Goal: Information Seeking & Learning: Learn about a topic

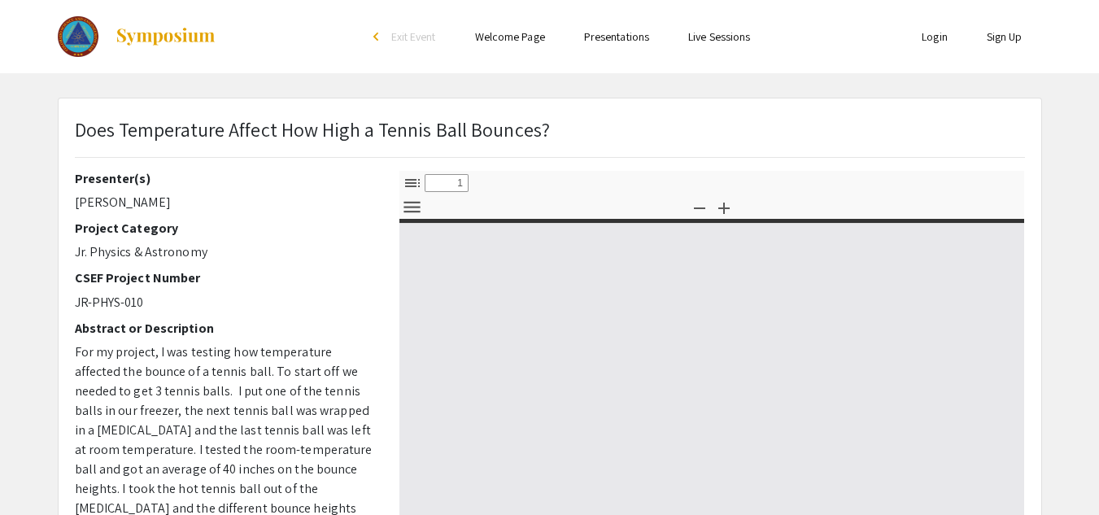
select select "custom"
type input "0"
select select "custom"
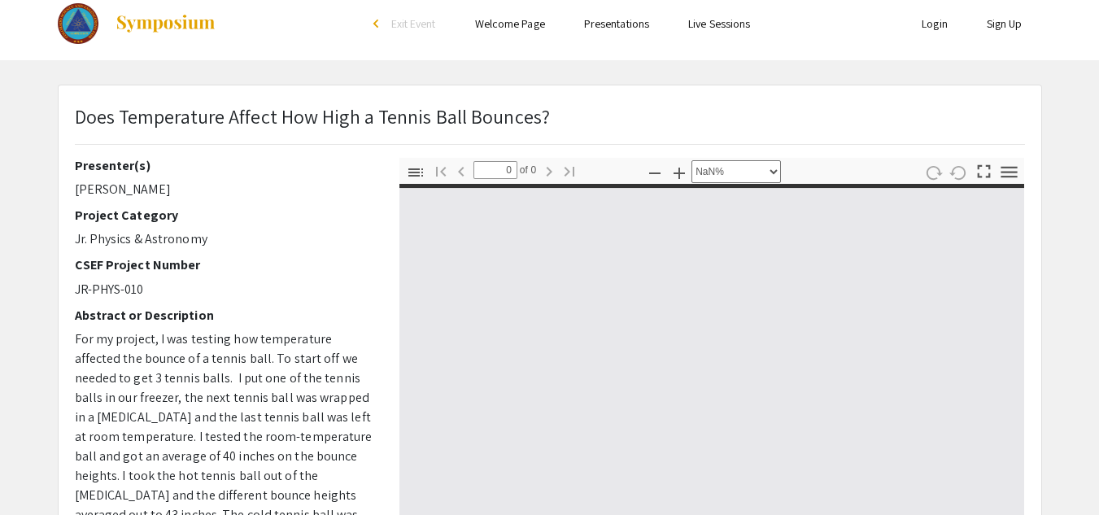
type input "1"
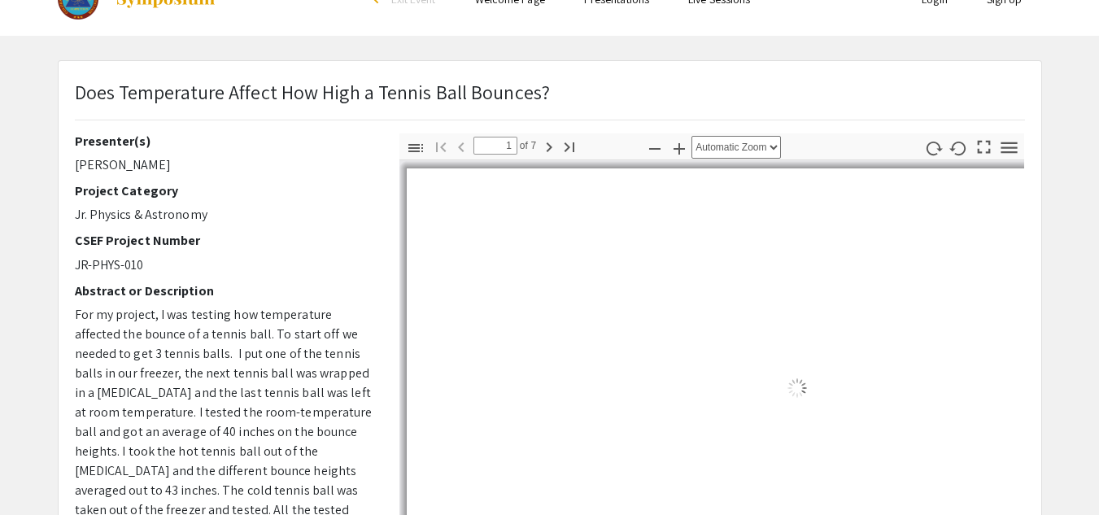
select select "auto"
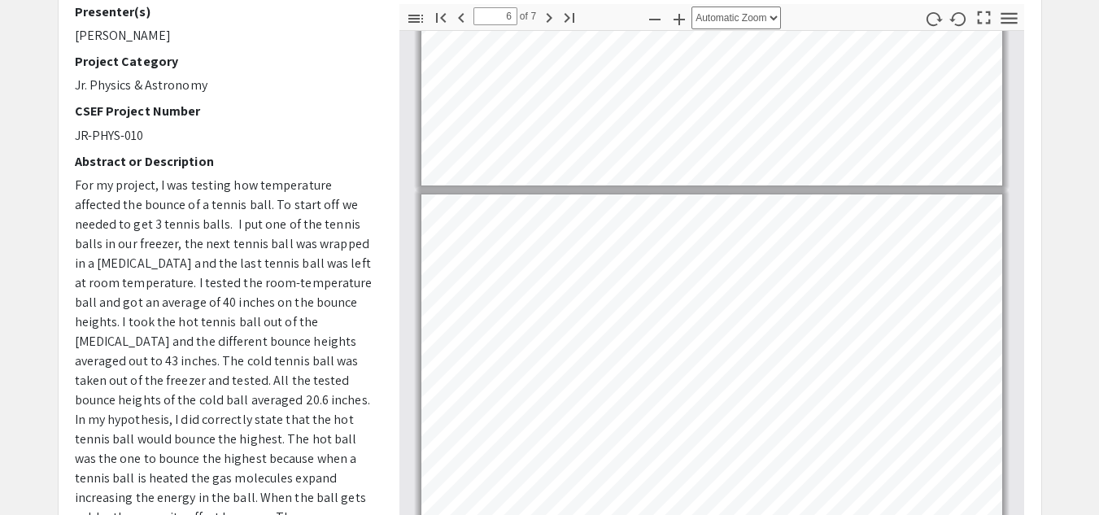
scroll to position [1810, 0]
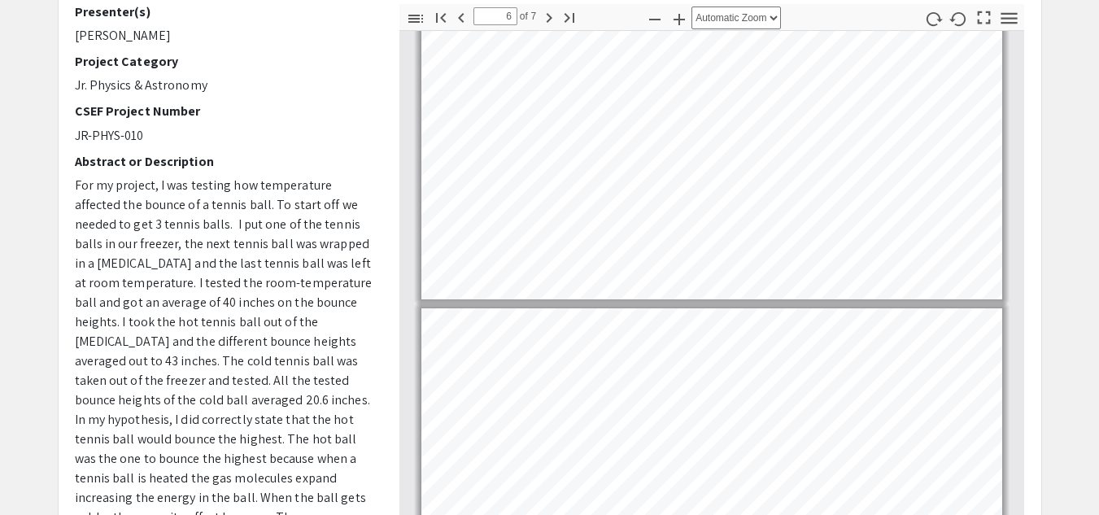
type input "7"
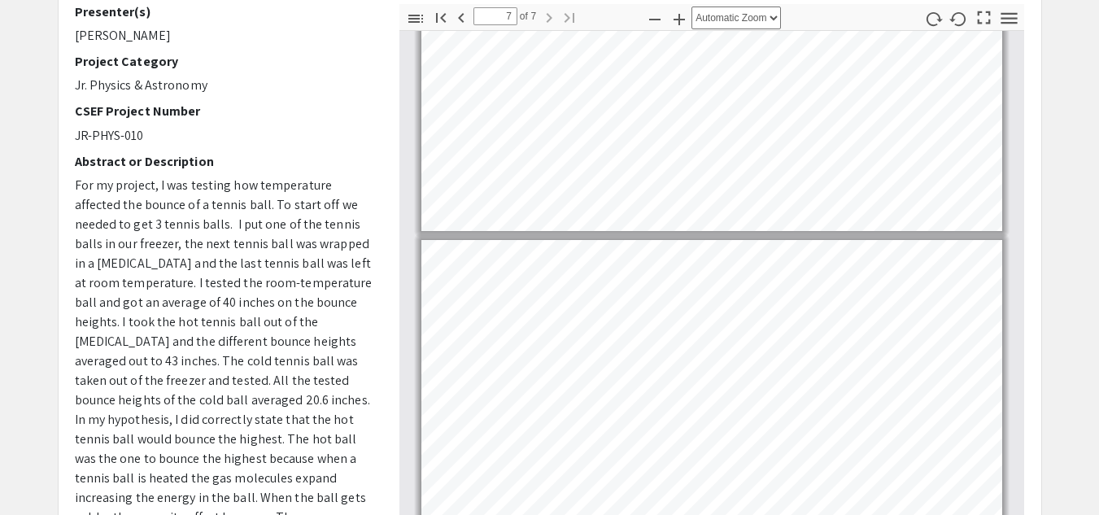
scroll to position [253, 0]
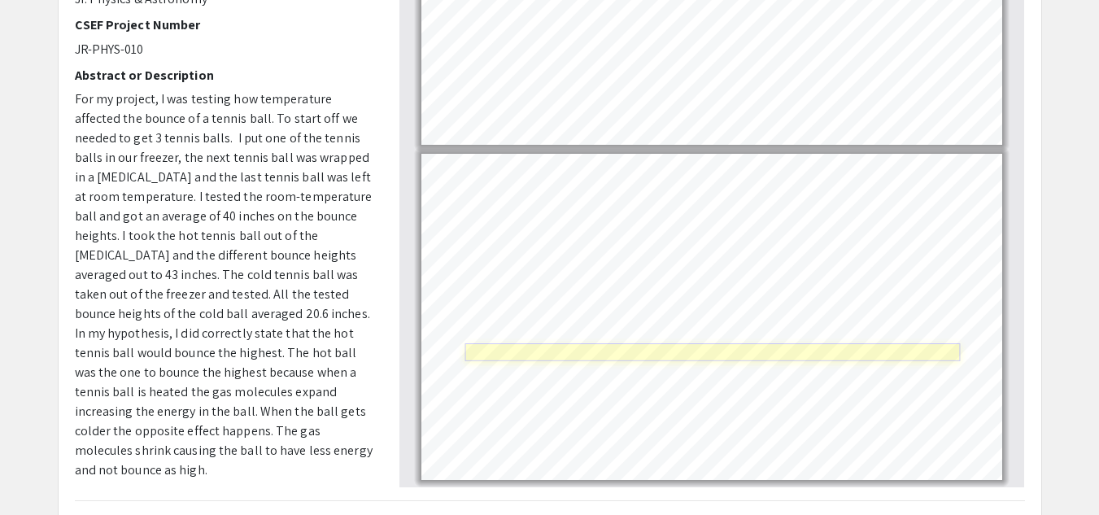
click at [571, 355] on link "Page 7" at bounding box center [712, 352] width 495 height 18
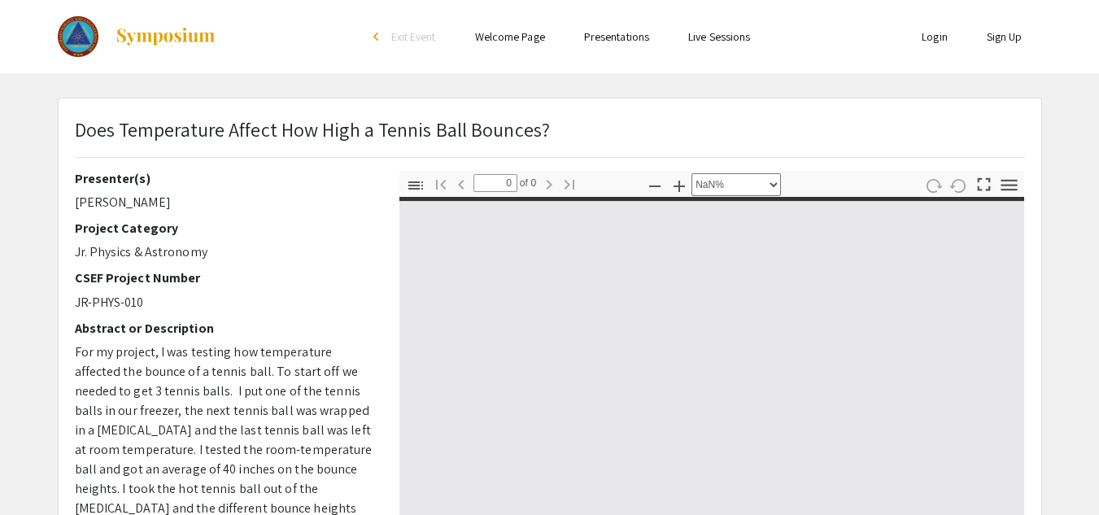
select select "custom"
type input "1"
select select "auto"
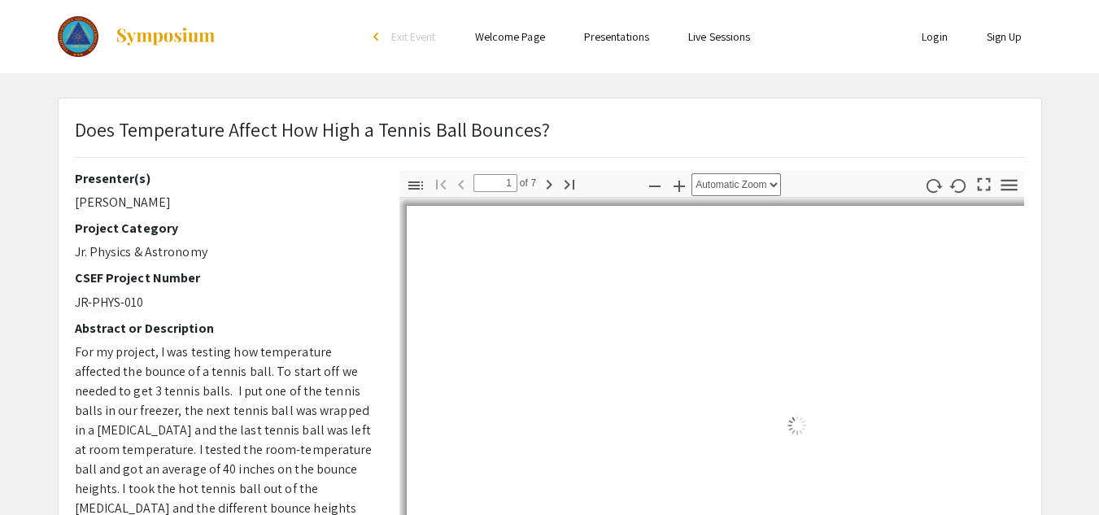
type input "2"
select select "auto"
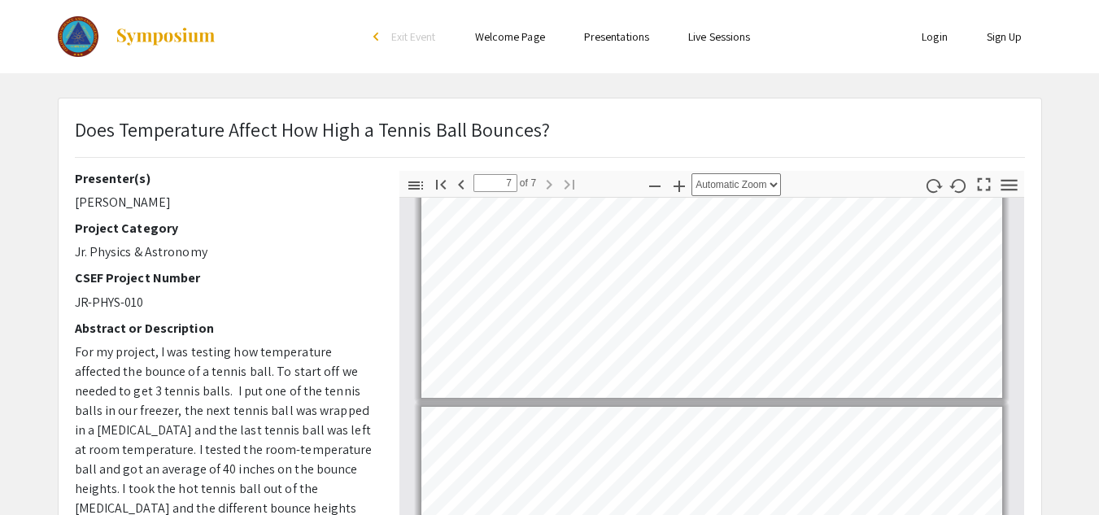
scroll to position [495, 0]
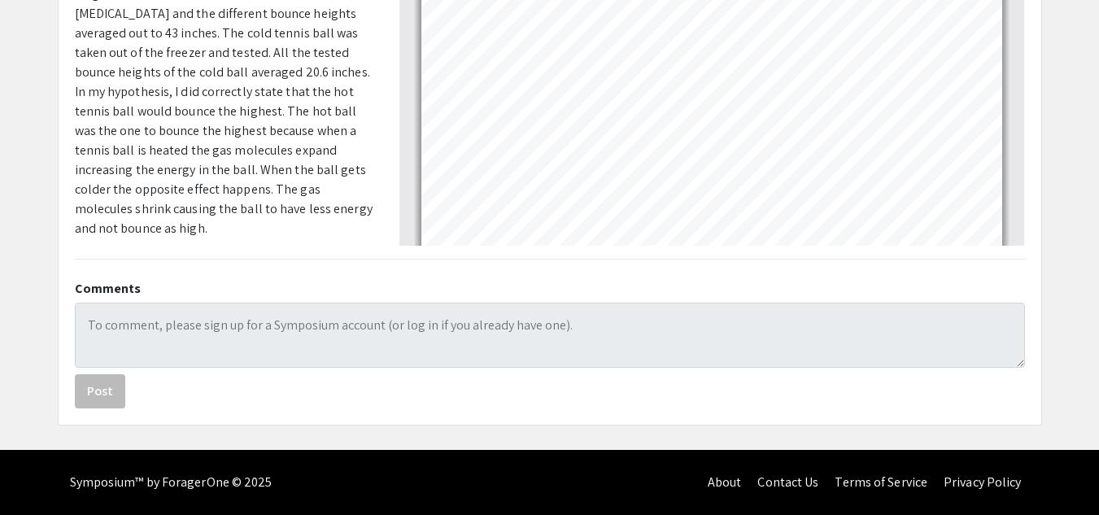
type input "6"
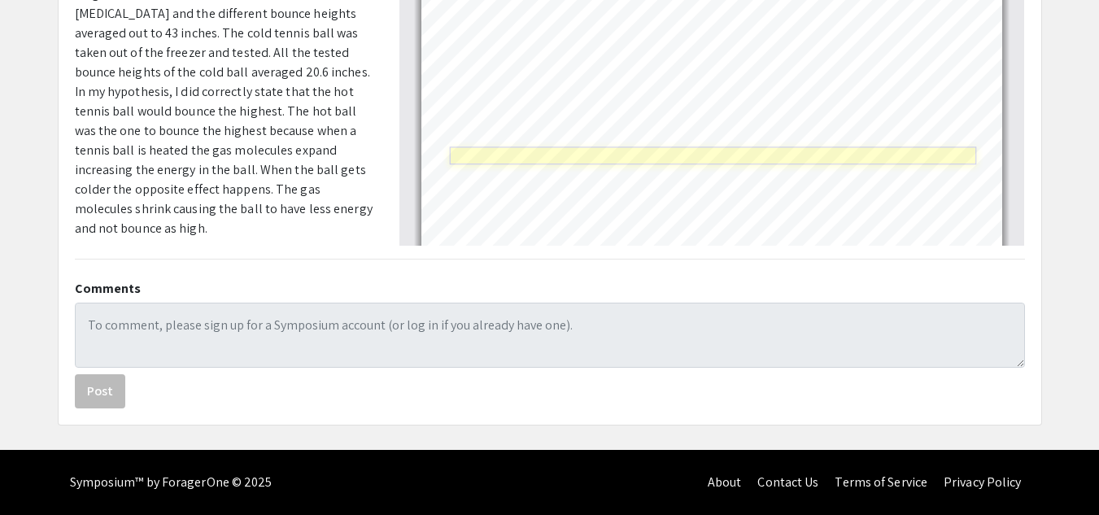
click at [504, 155] on link "Page 7" at bounding box center [712, 156] width 526 height 18
